Goal: Transaction & Acquisition: Purchase product/service

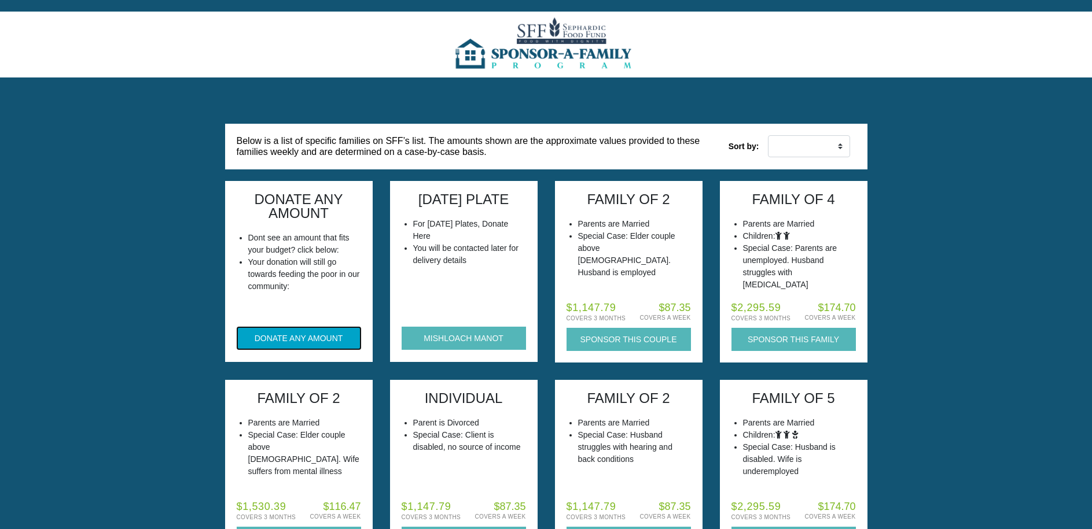
click at [267, 338] on button "DONATE ANY AMOUNT" at bounding box center [299, 338] width 124 height 23
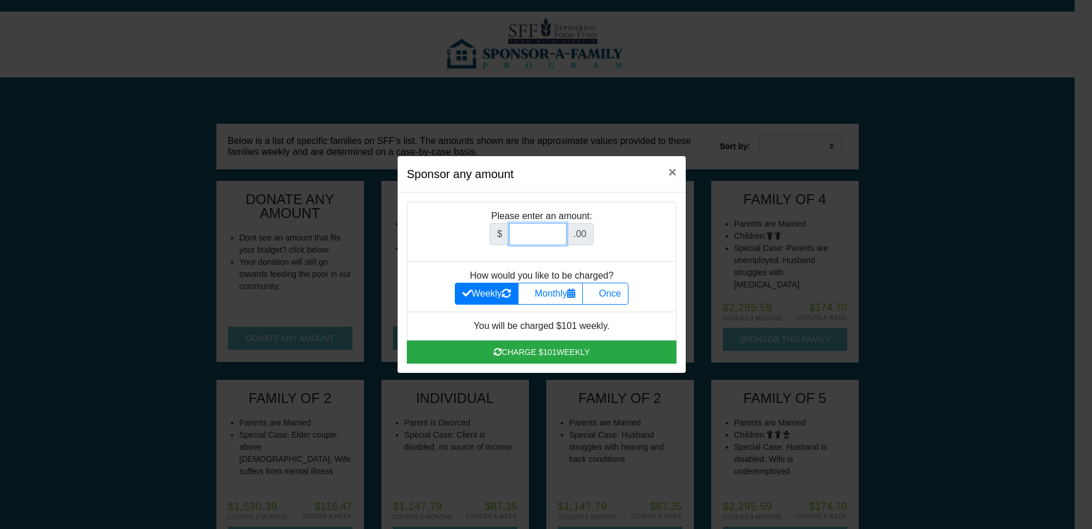
click at [523, 231] on input "Amount (to the nearest dollar)" at bounding box center [537, 234] width 57 height 22
type input "10000"
click at [593, 286] on label "Once" at bounding box center [605, 294] width 46 height 22
click at [593, 287] on input "Once" at bounding box center [593, 291] width 8 height 8
radio input "true"
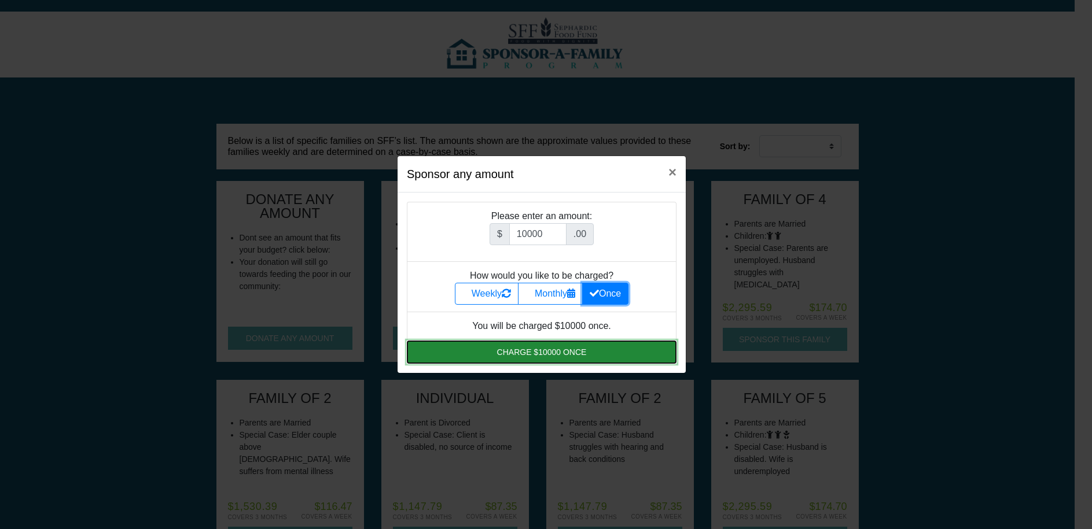
click at [487, 348] on button "Charge $10000 once" at bounding box center [542, 352] width 270 height 23
